Goal: Information Seeking & Learning: Learn about a topic

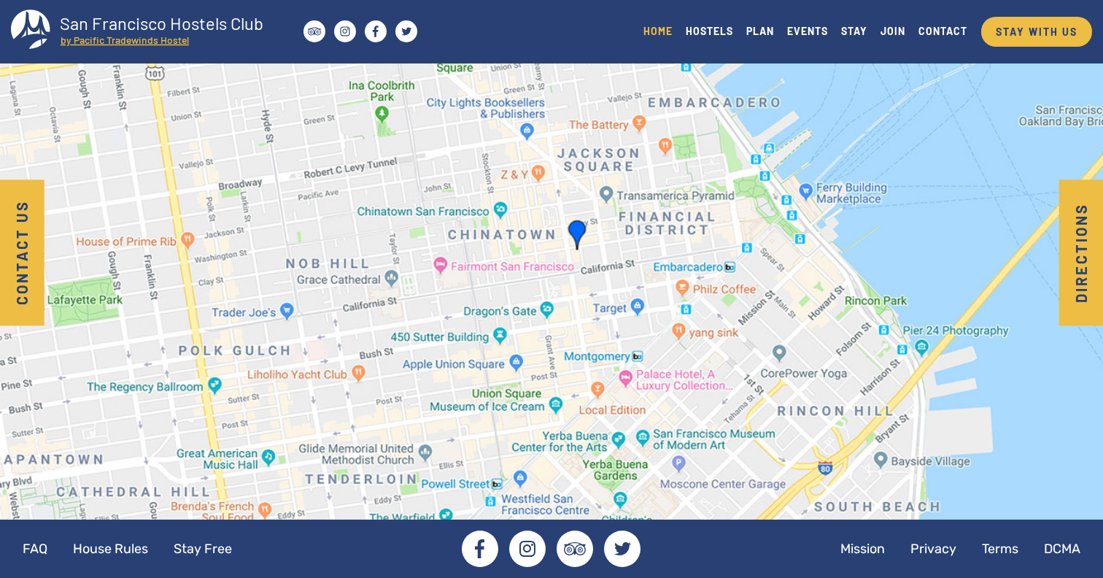
scroll to position [2526, 0]
click at [209, 544] on link "Stay Free" at bounding box center [203, 548] width 82 height 36
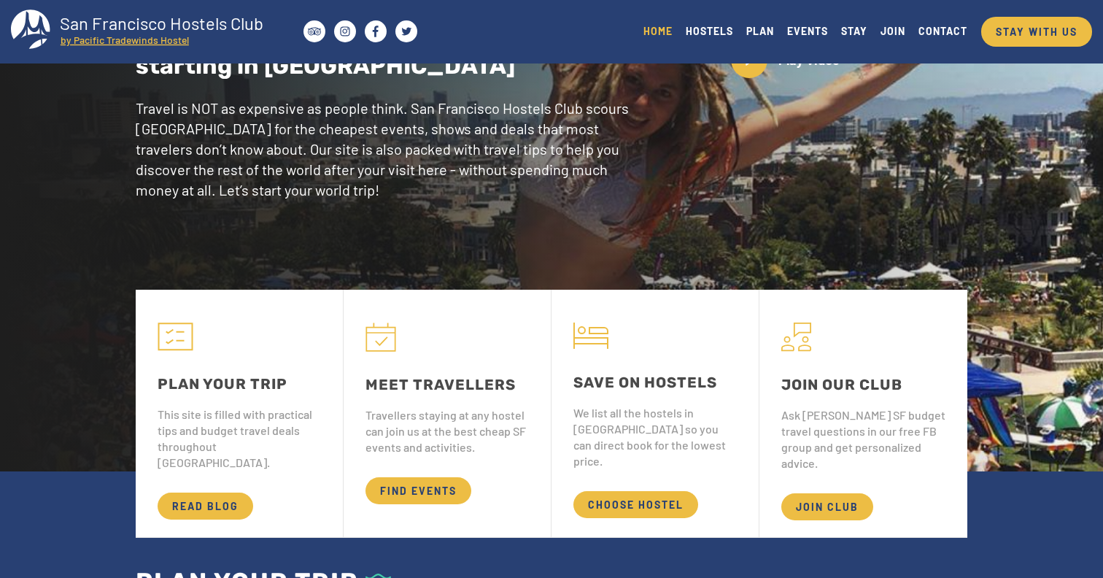
scroll to position [8, 0]
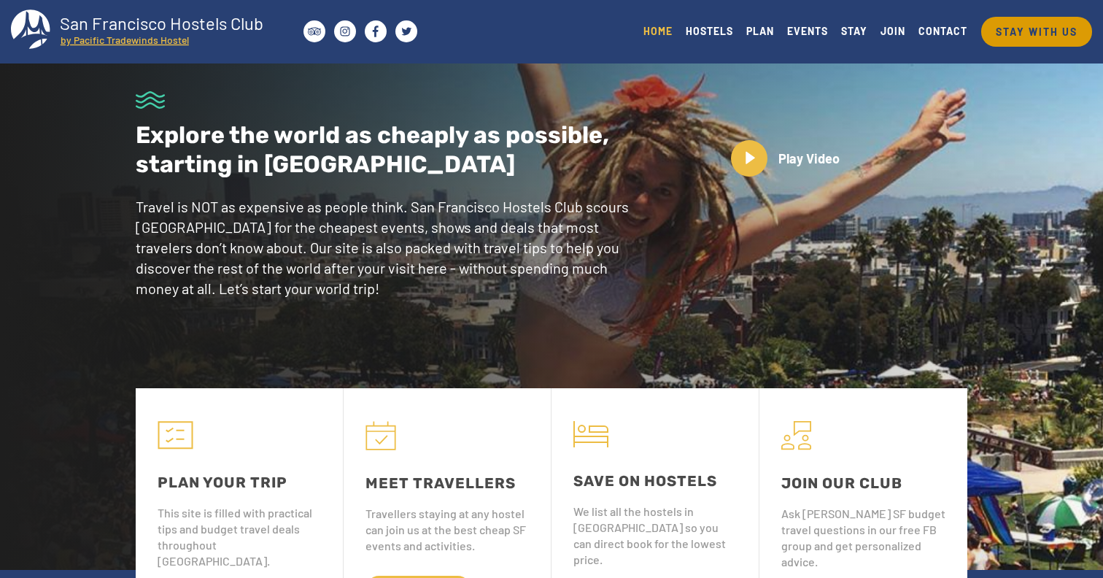
click at [1014, 38] on link "STAY WITH US" at bounding box center [1036, 32] width 111 height 30
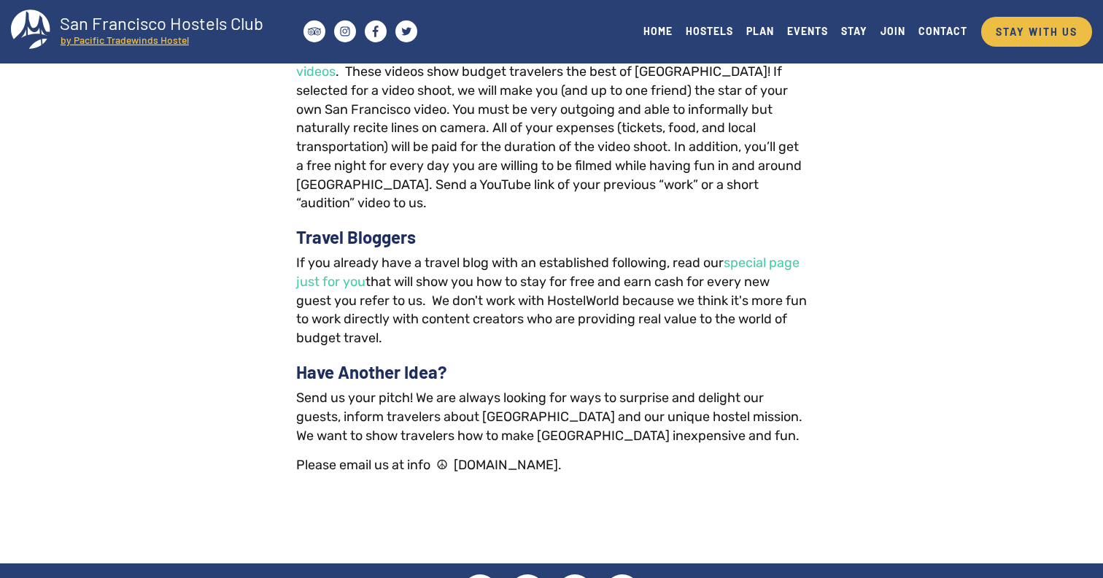
scroll to position [2131, 0]
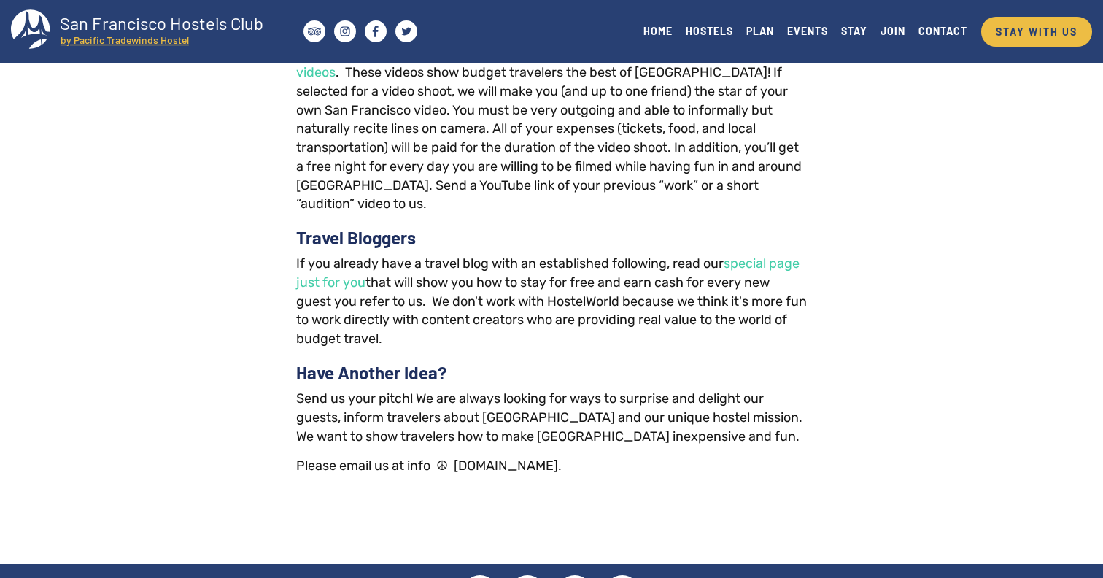
drag, startPoint x: 411, startPoint y: 421, endPoint x: 592, endPoint y: 421, distance: 181.7
click at [592, 457] on p "Please email us at info ☮ sanfranciscohostel.org." at bounding box center [551, 466] width 511 height 19
copy p "info ☮ sanfranciscohostel.org"
click at [74, 3] on div "Toggle navigation San Francisco Hostels Club by Pacific Tradewinds Hostel STAY …" at bounding box center [551, 31] width 1103 height 63
click at [765, 255] on link "special page just for you" at bounding box center [547, 272] width 503 height 35
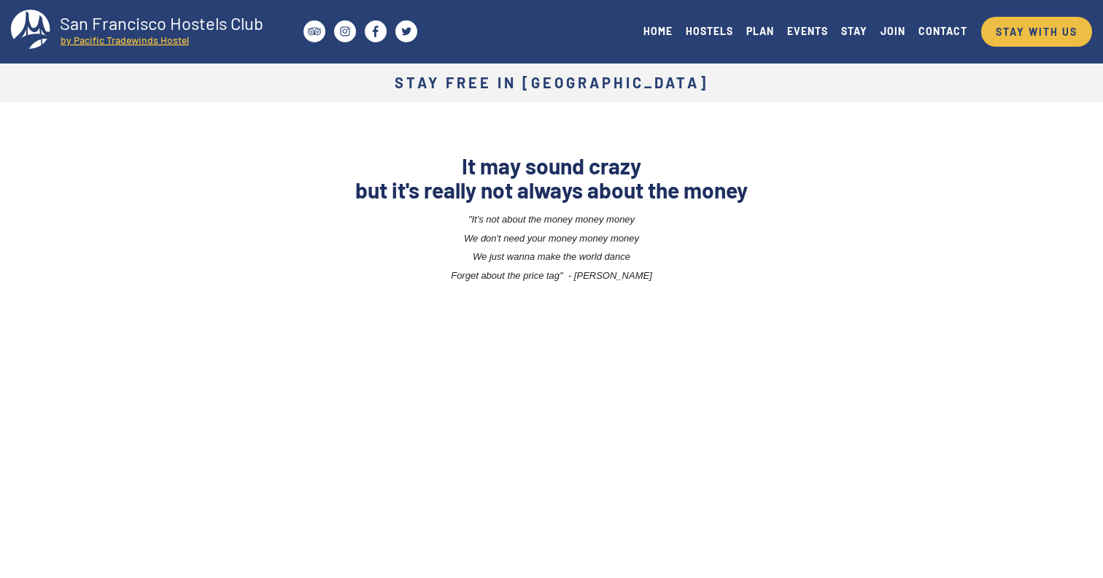
scroll to position [0, 0]
click at [207, 20] on tspan "San Francisco Hostels Club" at bounding box center [162, 22] width 204 height 21
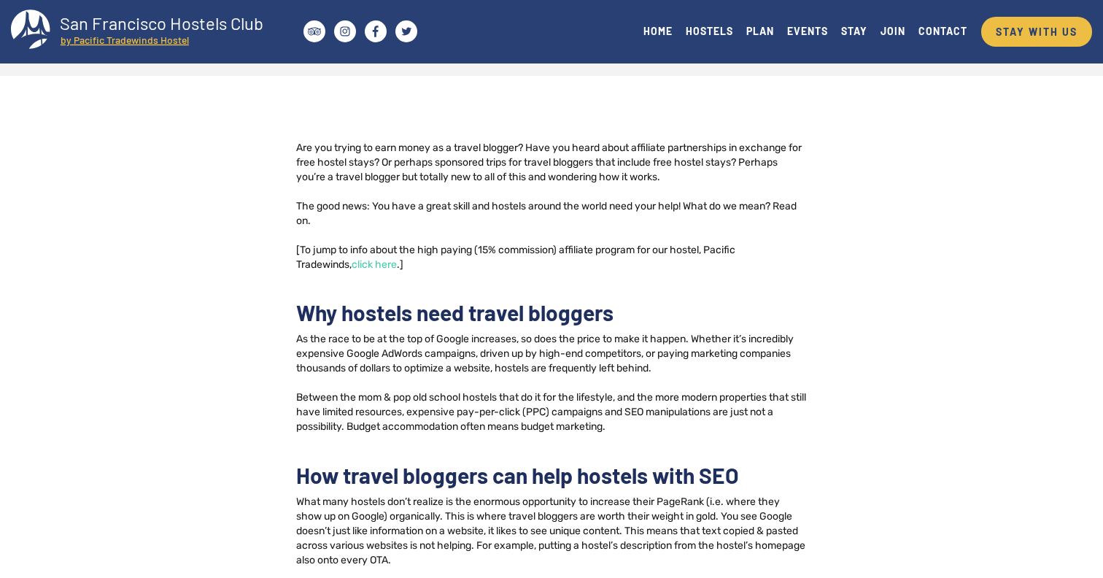
scroll to position [26, 0]
click at [765, 25] on link "PLAN" at bounding box center [760, 31] width 41 height 20
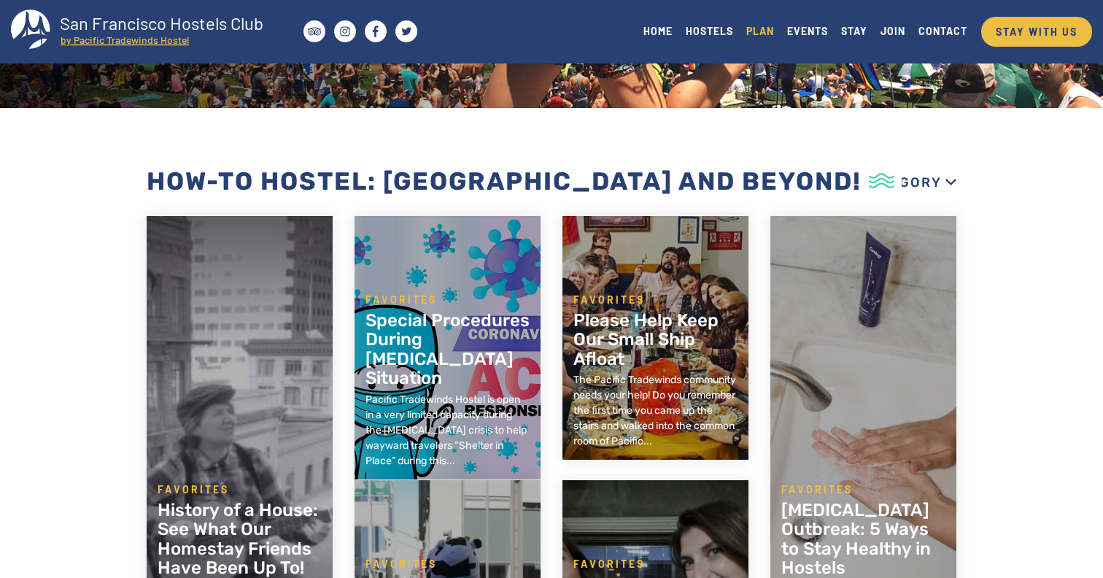
scroll to position [352, 0]
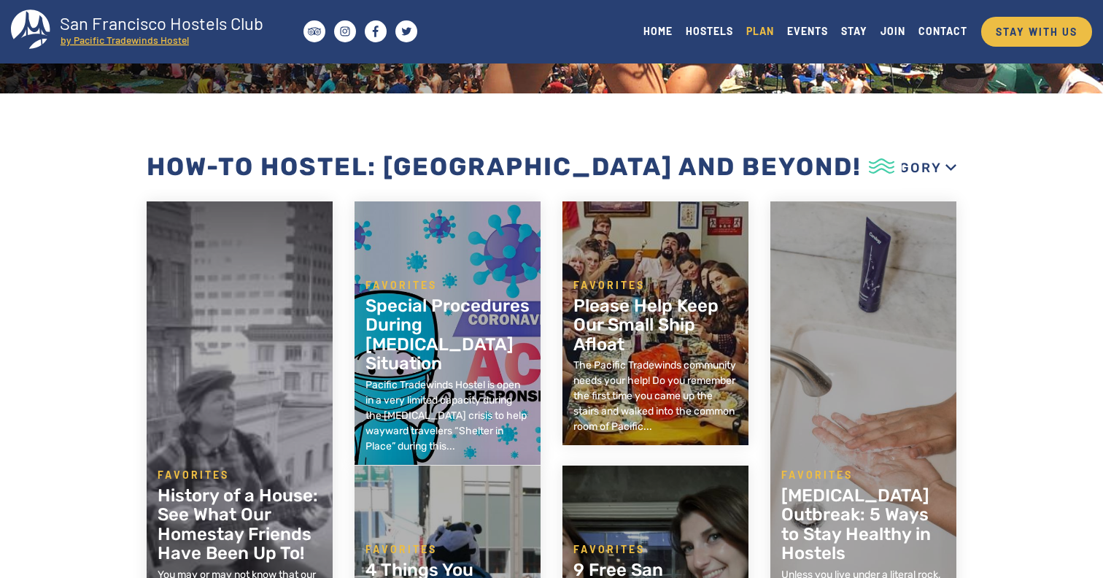
click at [938, 169] on label "Category" at bounding box center [905, 167] width 103 height 45
click at [0, 0] on select "Everything Concerts Hostel Cooking Festivals History Museums Nature and Outdoor…" at bounding box center [0, 0] width 0 height 0
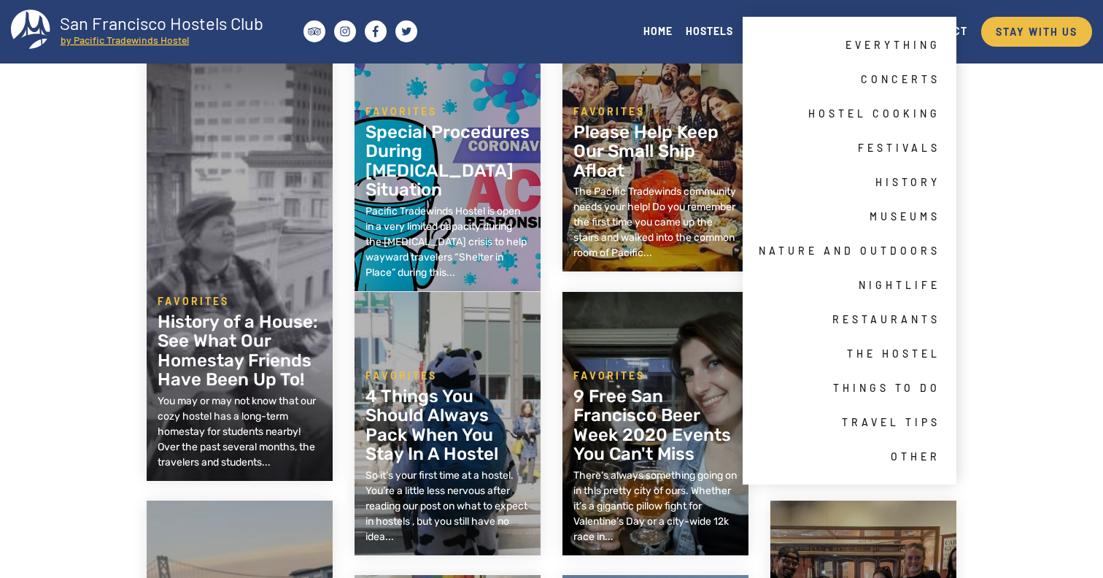
scroll to position [528, 0]
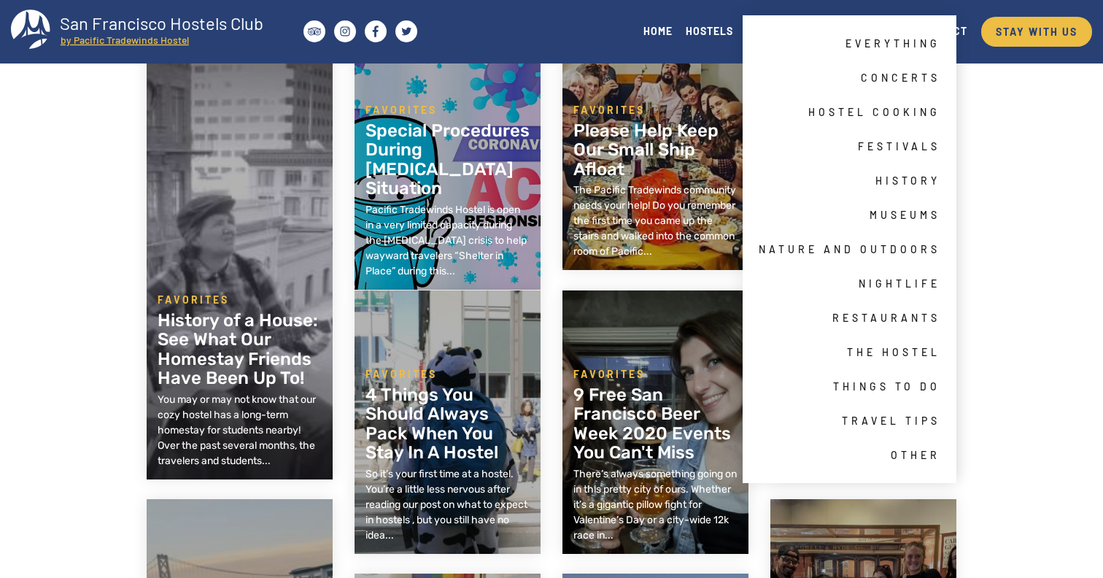
click at [984, 204] on div "Hostel Blog How-to Hostel: San Francisco and Beyond! Category Everything Concer…" at bounding box center [551, 569] width 1103 height 1245
click at [985, 84] on div "Hostel Blog How-to Hostel: San Francisco and Beyond! Category Everything Concer…" at bounding box center [551, 569] width 1103 height 1245
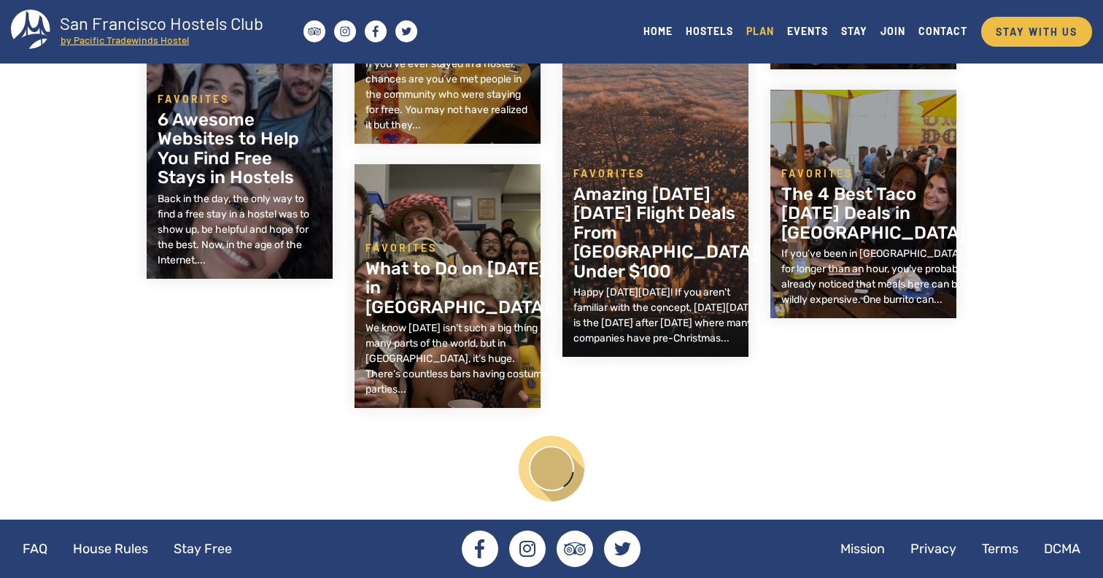
scroll to position [1201, 0]
click at [940, 482] on div at bounding box center [552, 468] width 832 height 73
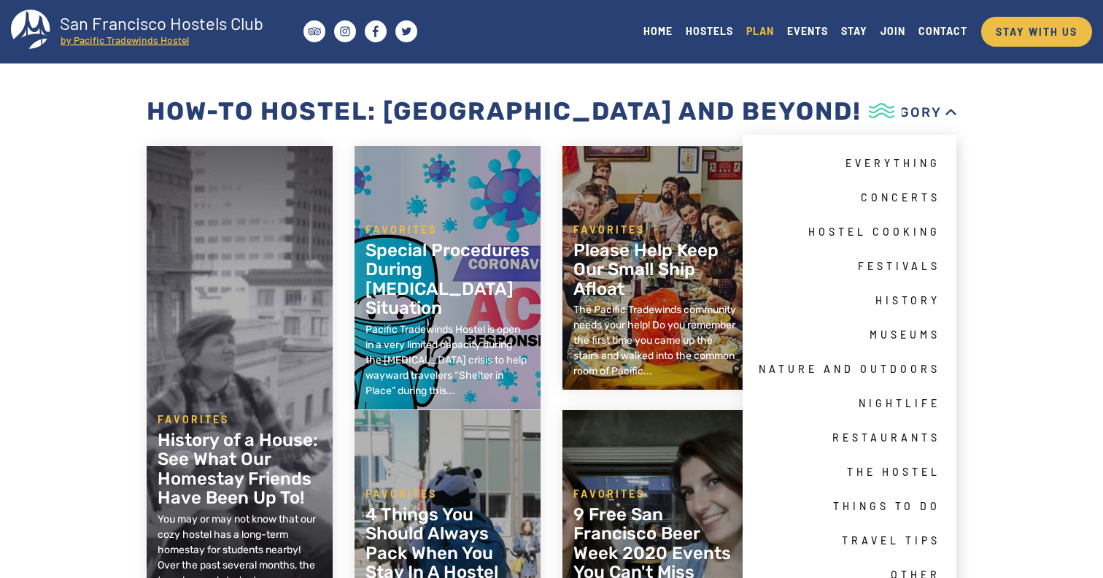
scroll to position [228, 0]
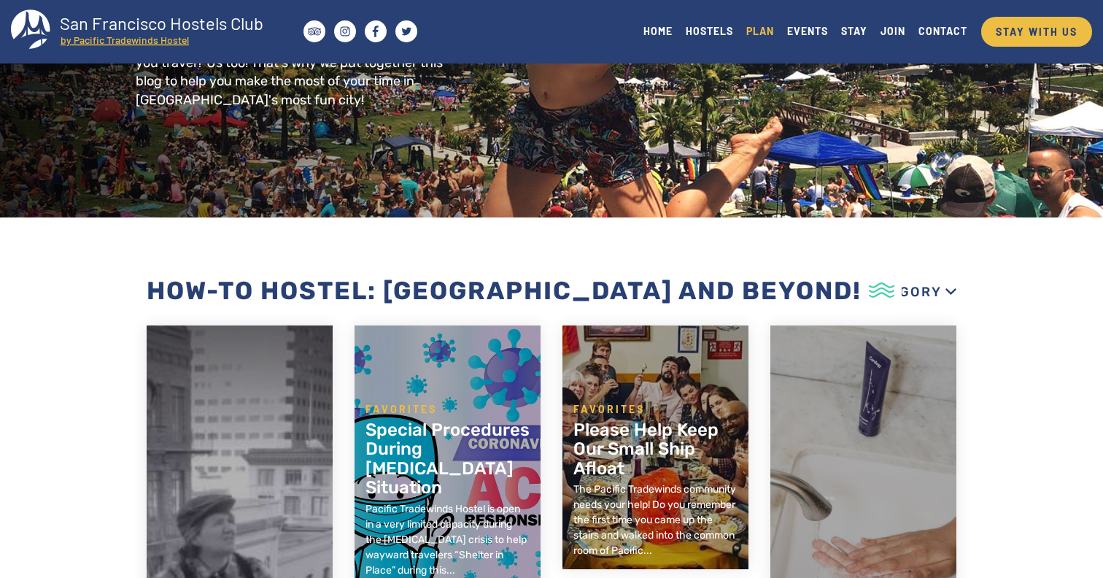
click at [897, 20] on ul "HOME HOSTELS PLAN EVENTS STAY JOIN CONTACT" at bounding box center [805, 24] width 337 height 30
click at [897, 25] on link "JOIN" at bounding box center [893, 31] width 38 height 20
